Goal: Task Accomplishment & Management: Manage account settings

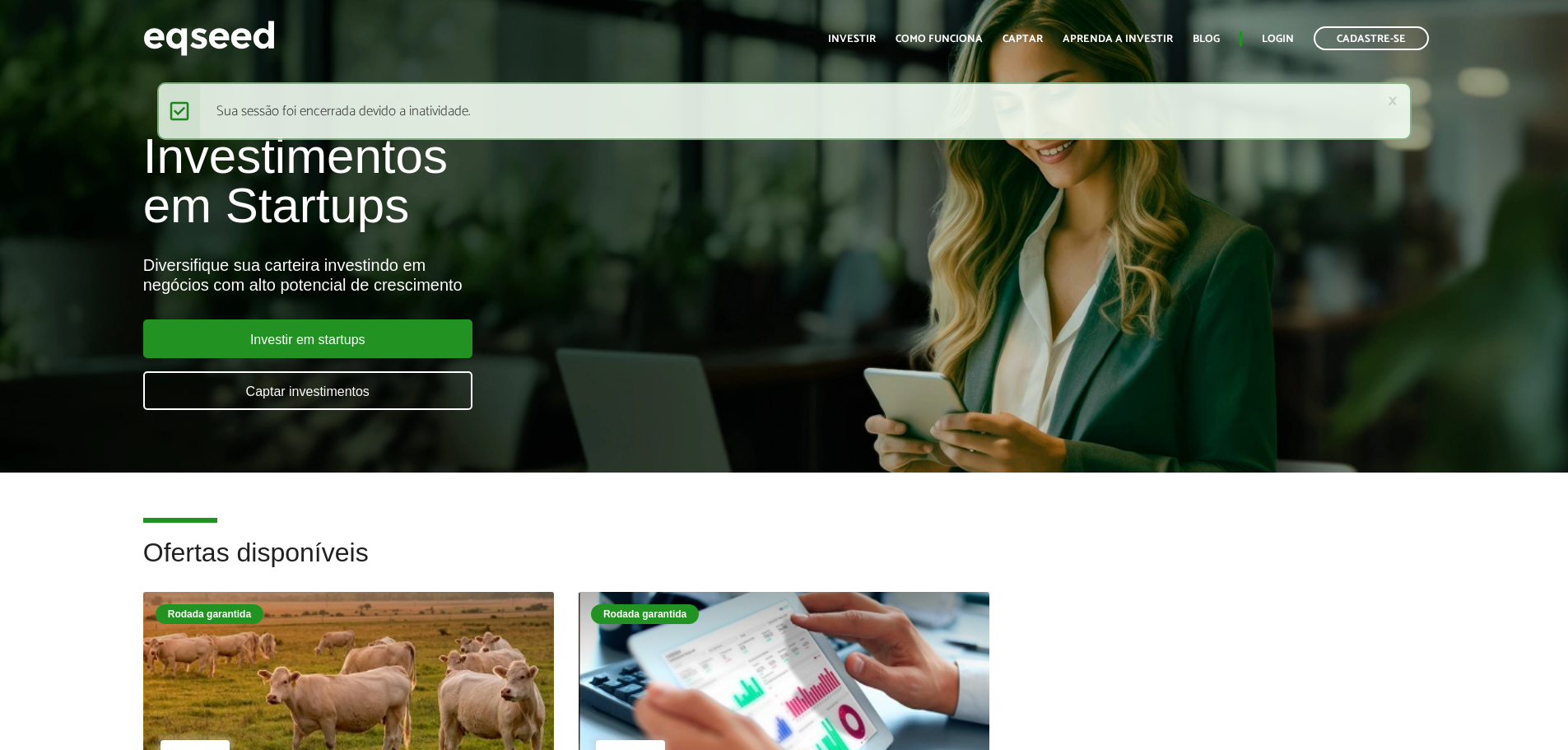
click at [1268, 34] on link "Login" at bounding box center [1277, 39] width 32 height 11
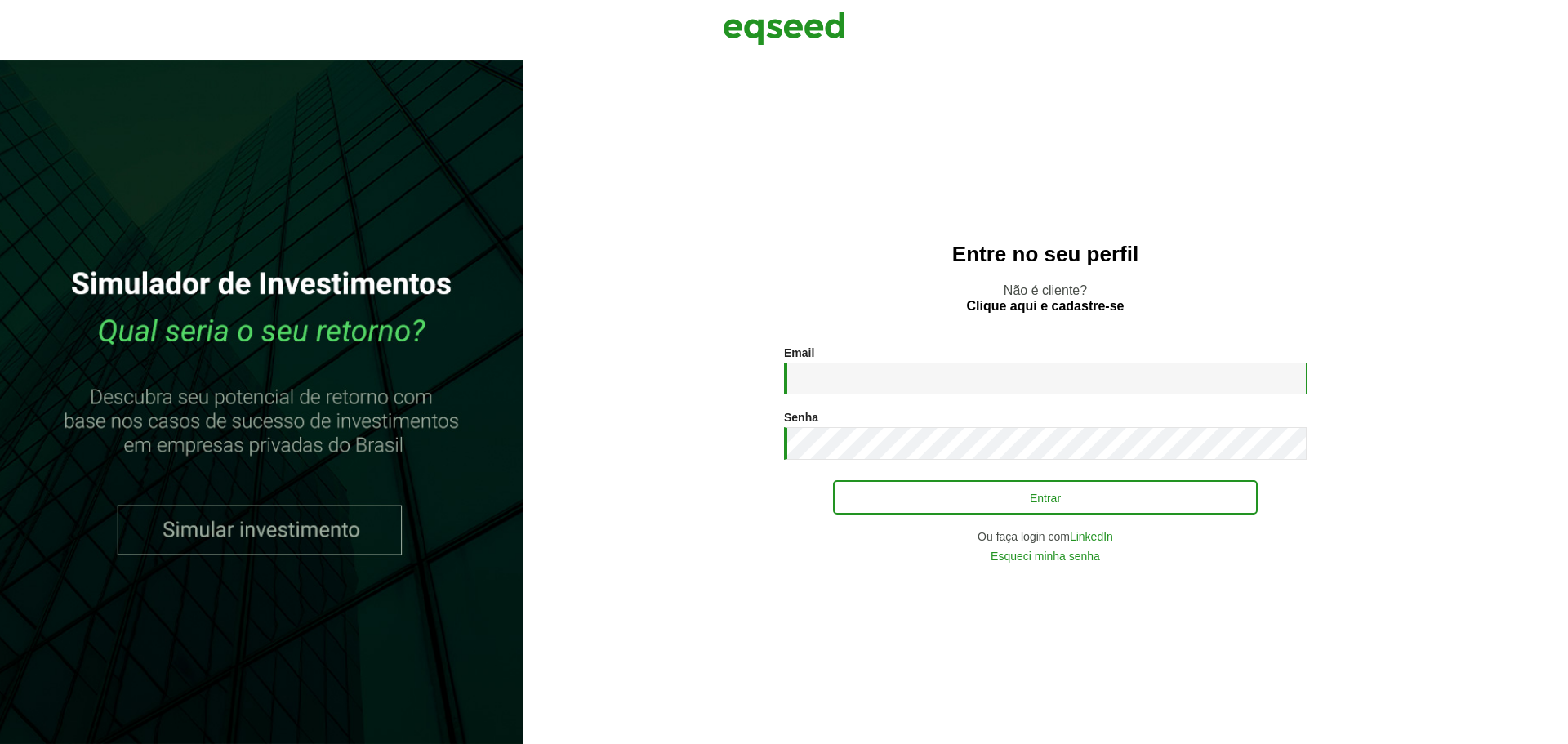
type input "**********"
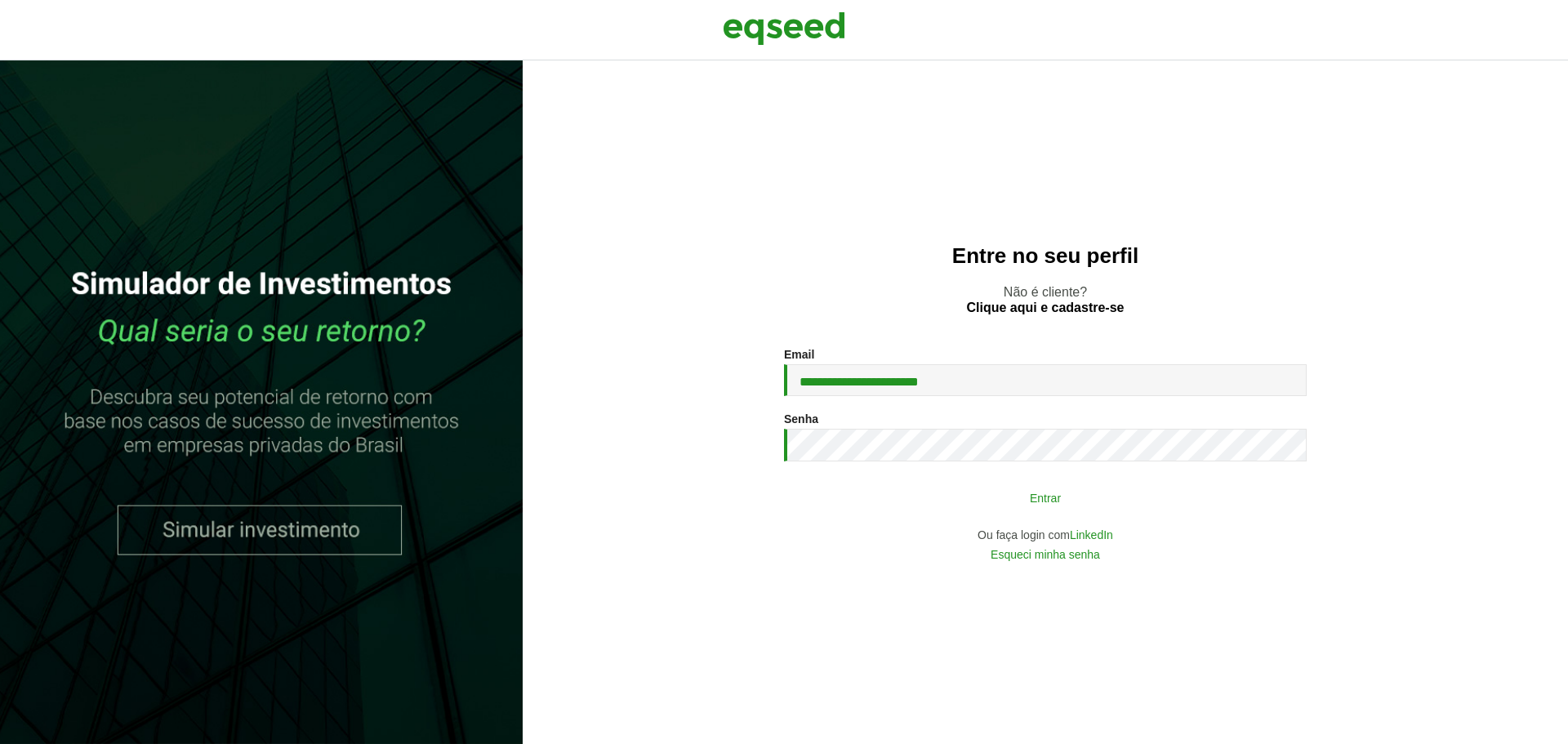
click at [930, 494] on button "Entrar" at bounding box center [1045, 497] width 425 height 31
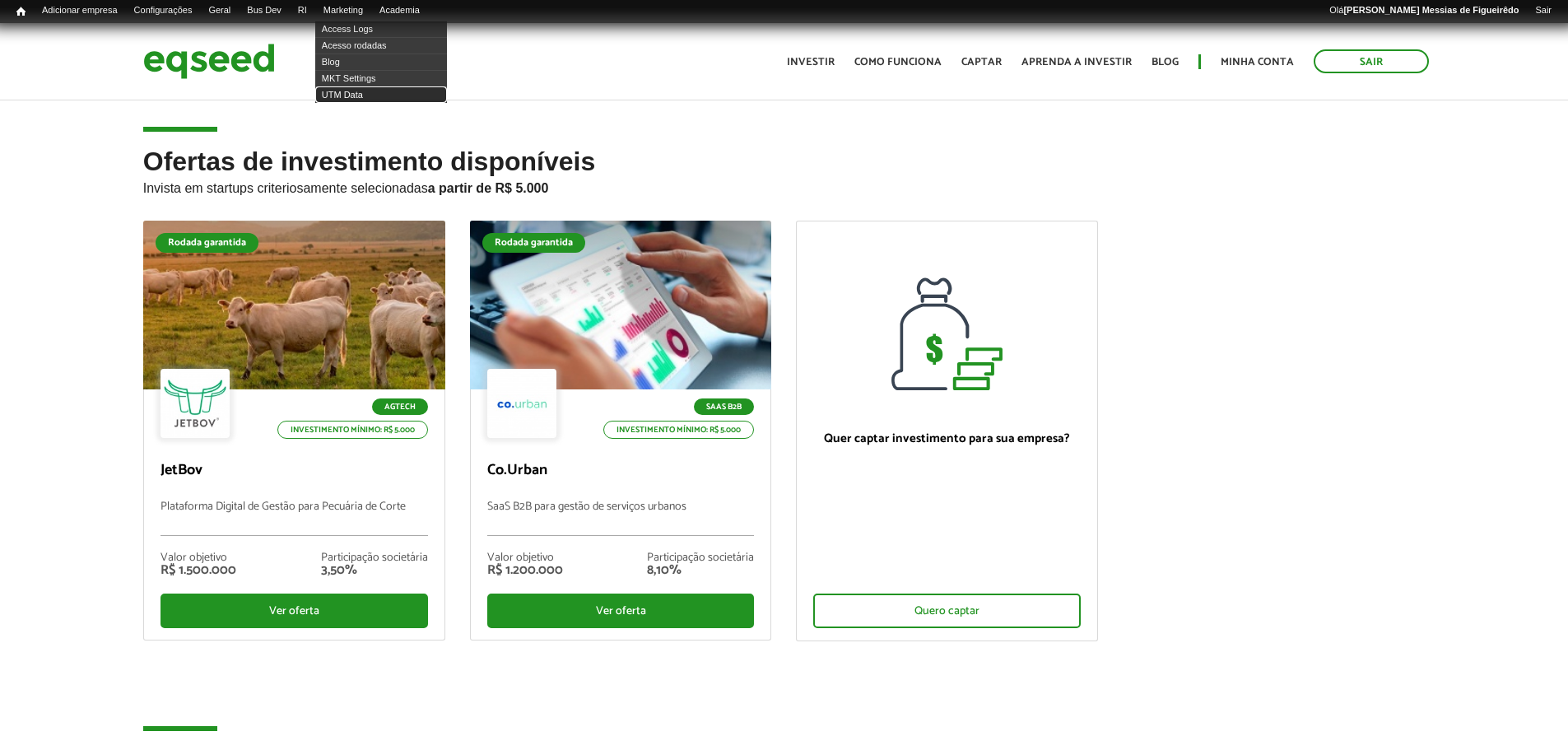
click at [355, 89] on link "UTM Data" at bounding box center [381, 95] width 131 height 17
